Goal: Check status: Check status

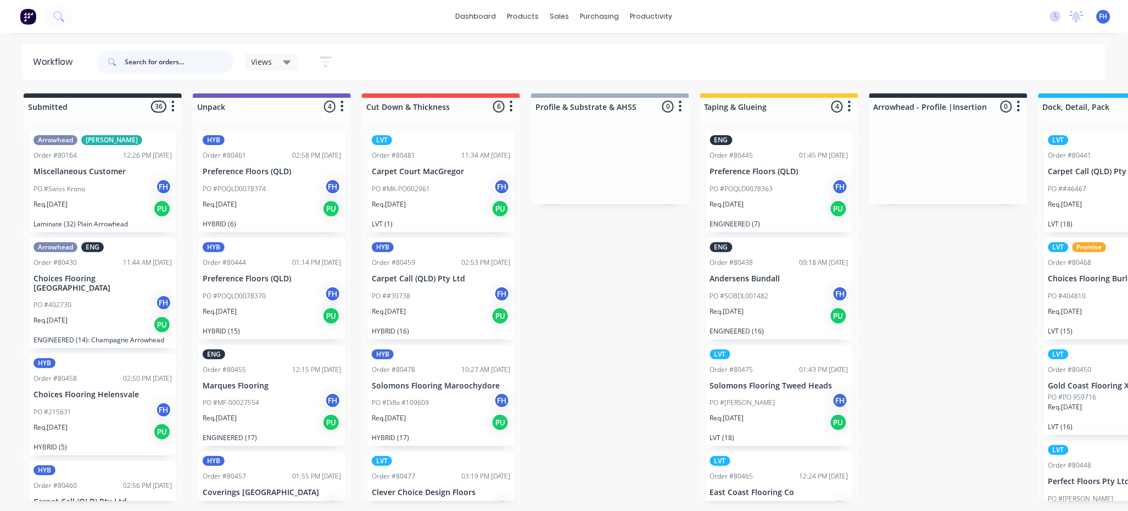
click at [152, 68] on input "text" at bounding box center [179, 62] width 109 height 22
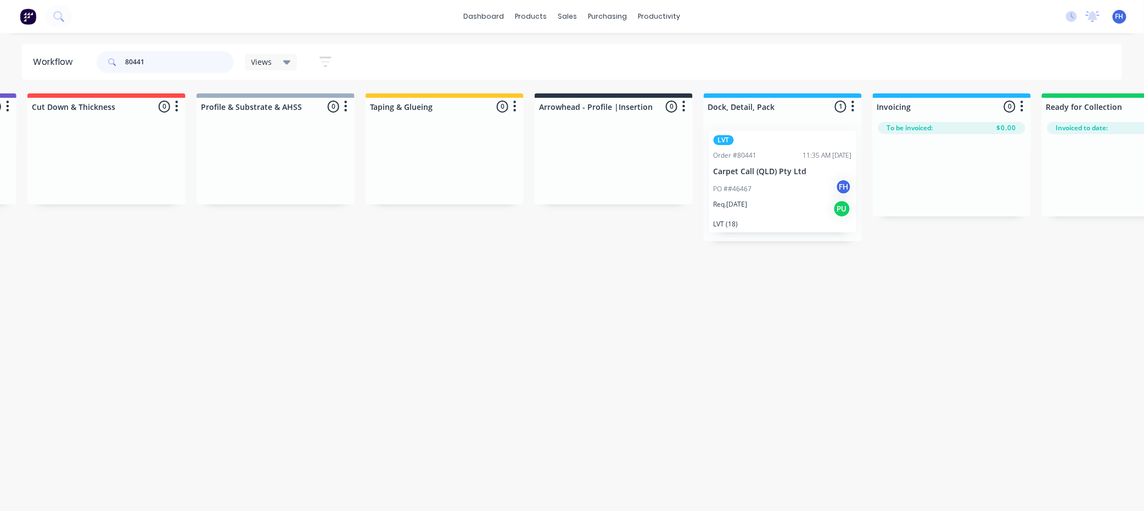
scroll to position [0, 501]
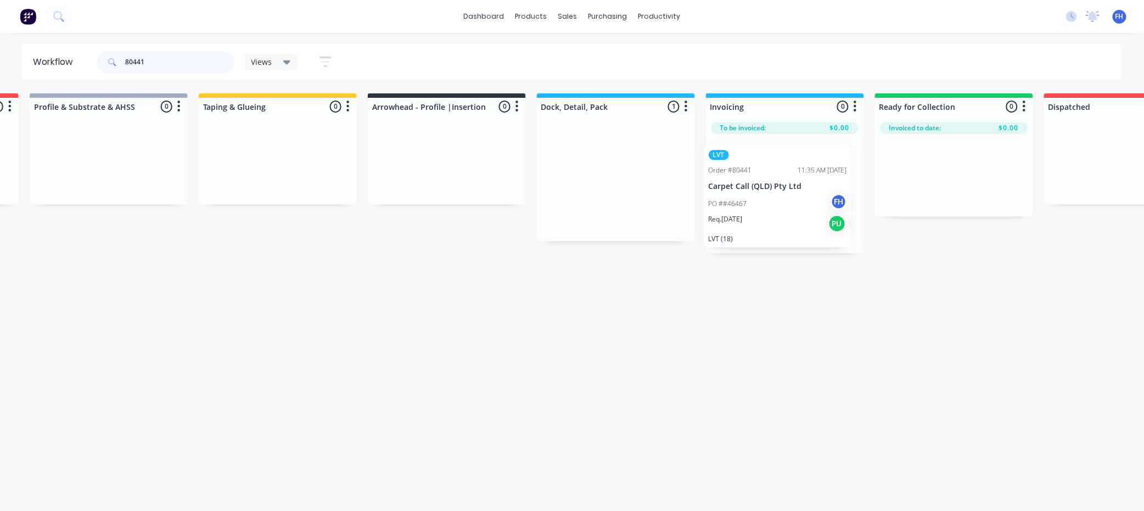
drag, startPoint x: 613, startPoint y: 172, endPoint x: 787, endPoint y: 186, distance: 174.1
click at [787, 186] on div "Submitted 0 Summaries Total order value Invoiced to date To be invoiced Unpack …" at bounding box center [485, 173] width 1991 height 160
drag, startPoint x: 146, startPoint y: 60, endPoint x: 137, endPoint y: 62, distance: 9.5
click at [137, 62] on input "80441" at bounding box center [179, 62] width 109 height 22
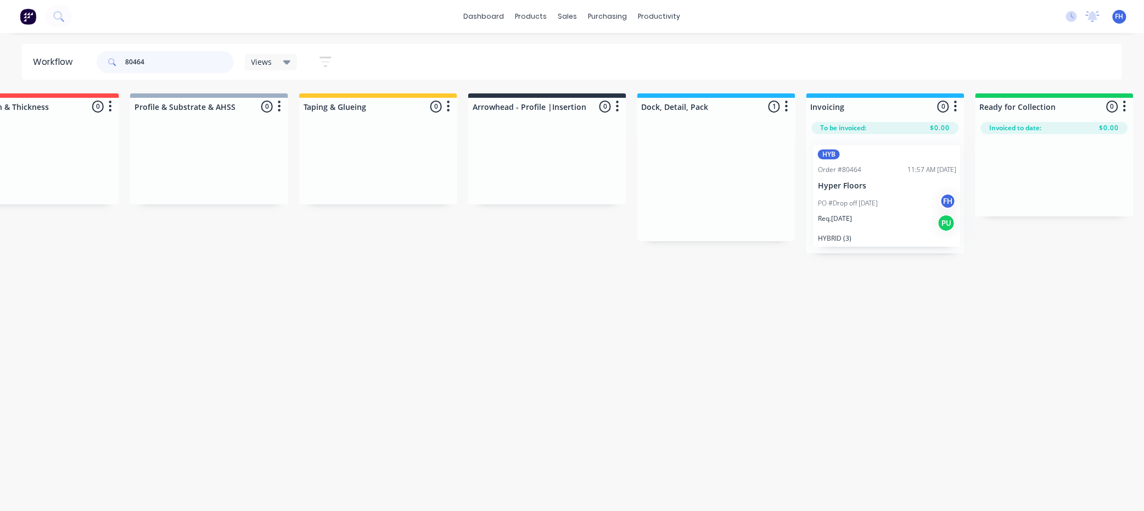
scroll to position [0, 405]
drag, startPoint x: 711, startPoint y: 182, endPoint x: 865, endPoint y: 195, distance: 155.4
click at [865, 195] on div "Submitted 0 Summaries Total order value Invoiced to date To be invoiced Unpack …" at bounding box center [581, 173] width 1991 height 160
drag, startPoint x: 176, startPoint y: 58, endPoint x: 121, endPoint y: 53, distance: 55.1
click at [121, 53] on div "80464" at bounding box center [165, 62] width 137 height 22
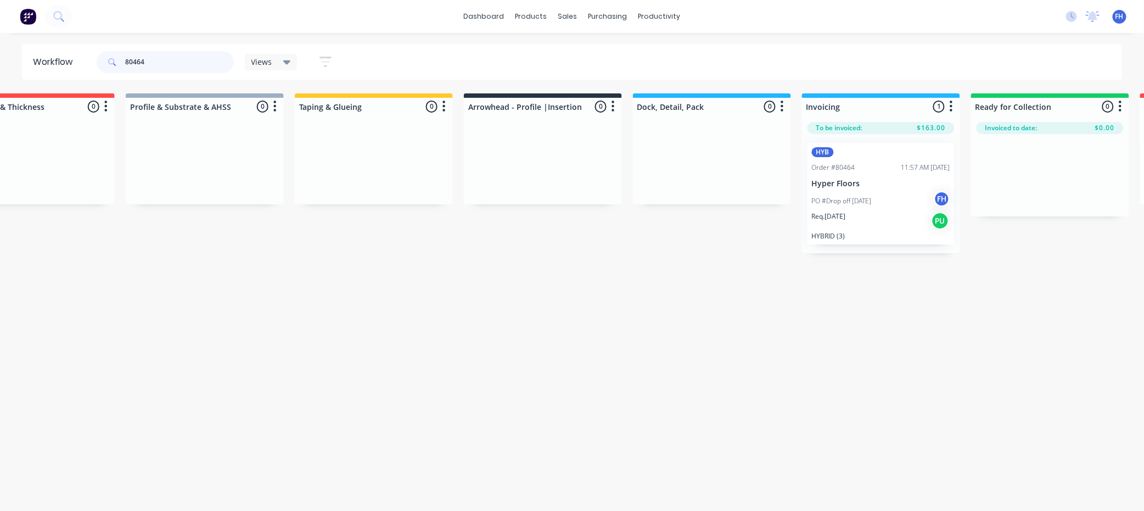
click at [202, 64] on input "80464" at bounding box center [179, 62] width 109 height 22
type input "80468"
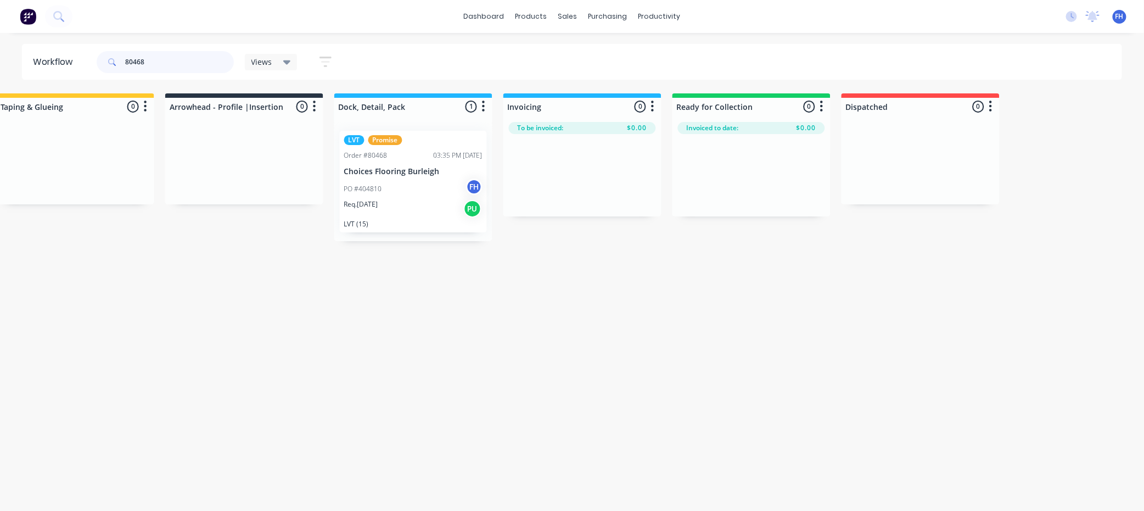
scroll to position [0, 713]
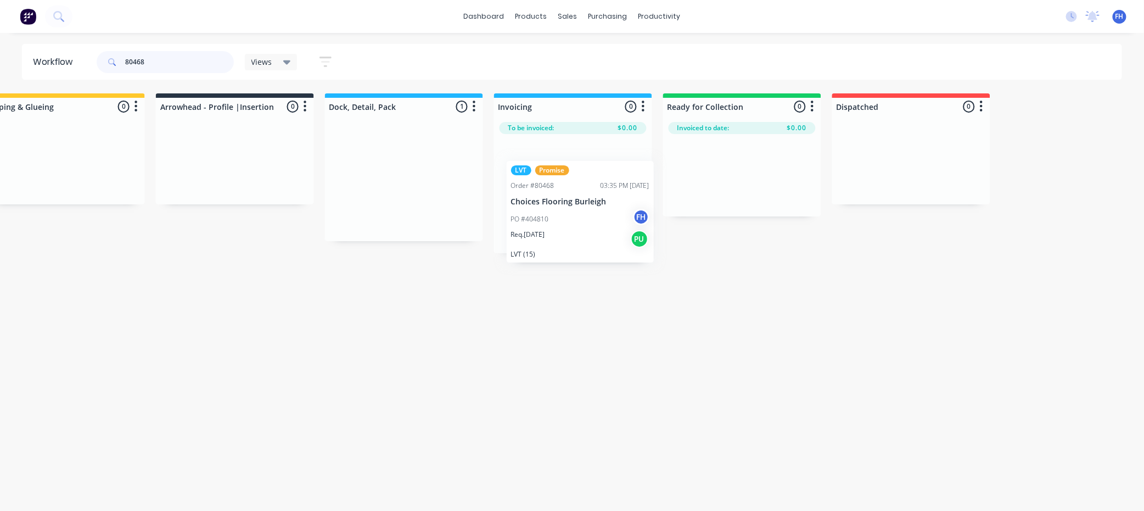
drag, startPoint x: 392, startPoint y: 155, endPoint x: 578, endPoint y: 198, distance: 191.4
click at [578, 198] on div "Submitted 0 Summaries Total order value Invoiced to date To be invoiced Unpack …" at bounding box center [273, 173] width 1991 height 160
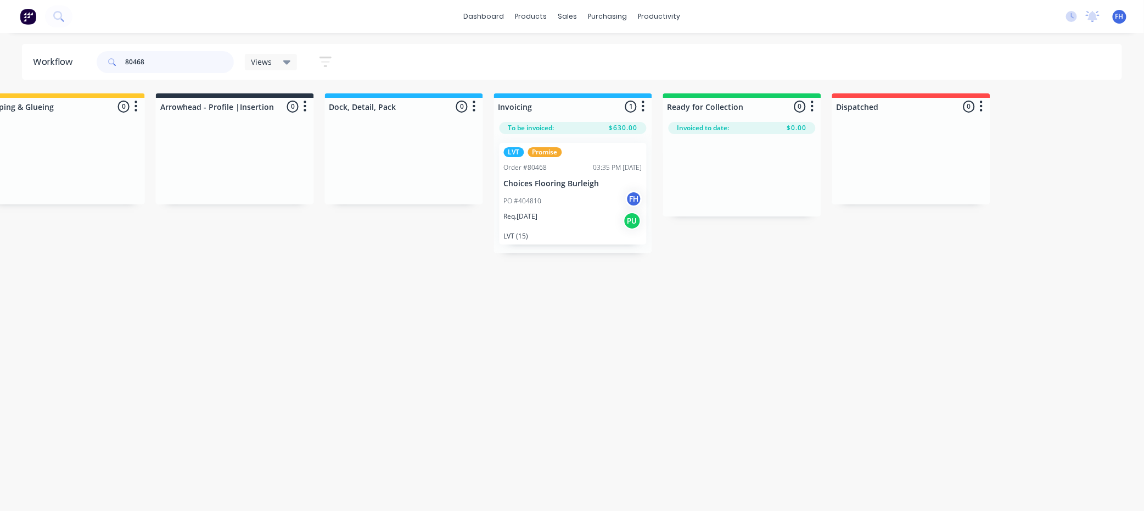
drag, startPoint x: 163, startPoint y: 63, endPoint x: 126, endPoint y: 62, distance: 37.4
click at [126, 62] on input "80468" at bounding box center [179, 62] width 109 height 22
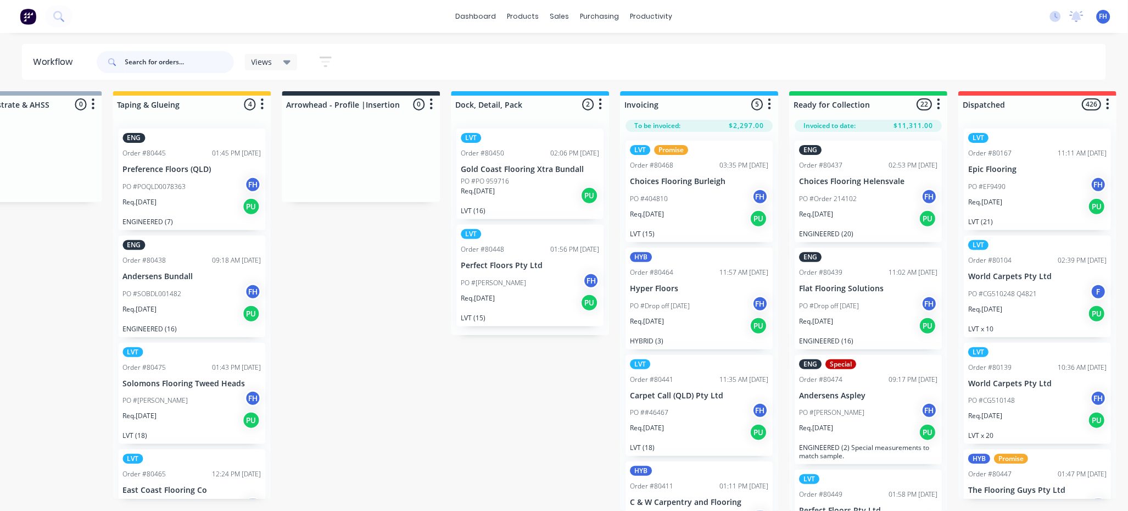
scroll to position [0, 587]
